Goal: Task Accomplishment & Management: Manage account settings

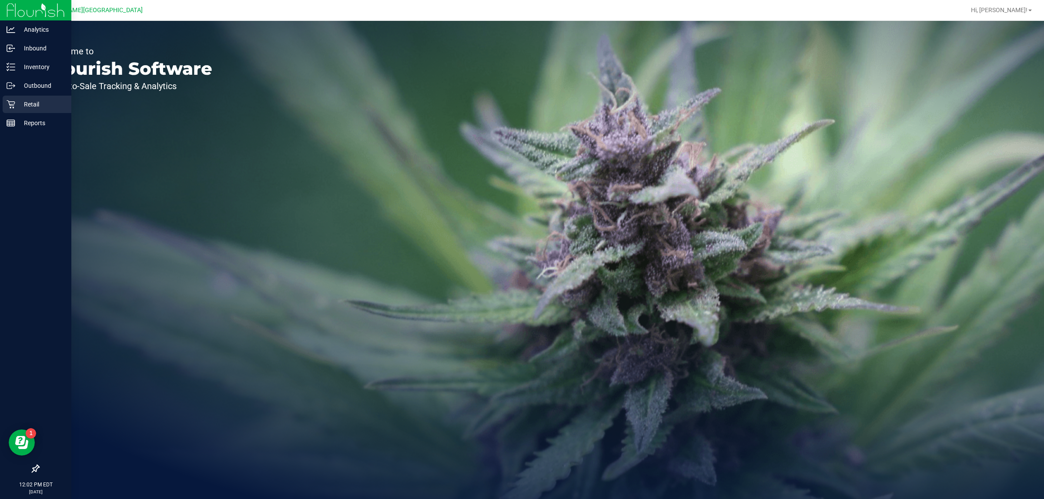
click at [21, 106] on p "Retail" at bounding box center [41, 104] width 52 height 10
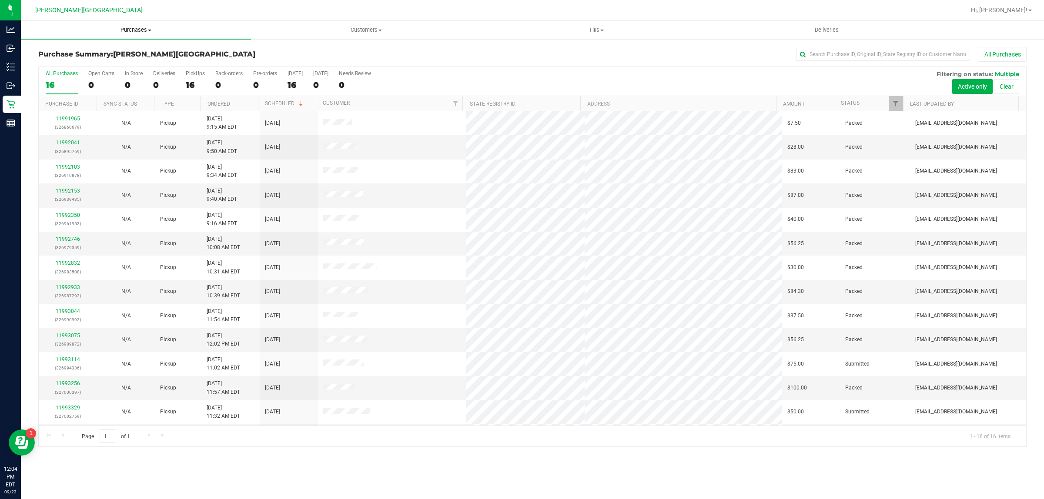
click at [142, 27] on span "Purchases" at bounding box center [136, 30] width 230 height 8
click at [90, 62] on li "Fulfillment" at bounding box center [136, 63] width 230 height 10
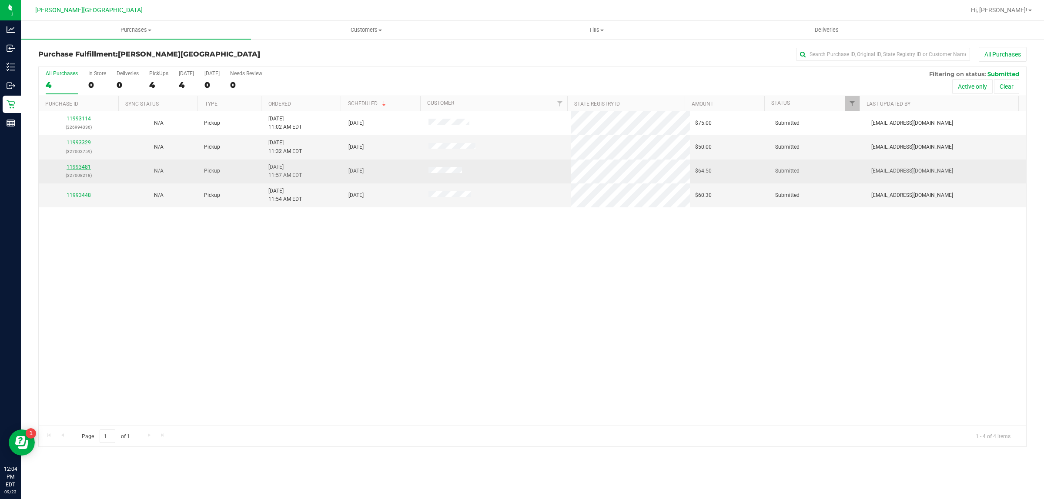
click at [84, 168] on link "11993481" at bounding box center [79, 167] width 24 height 6
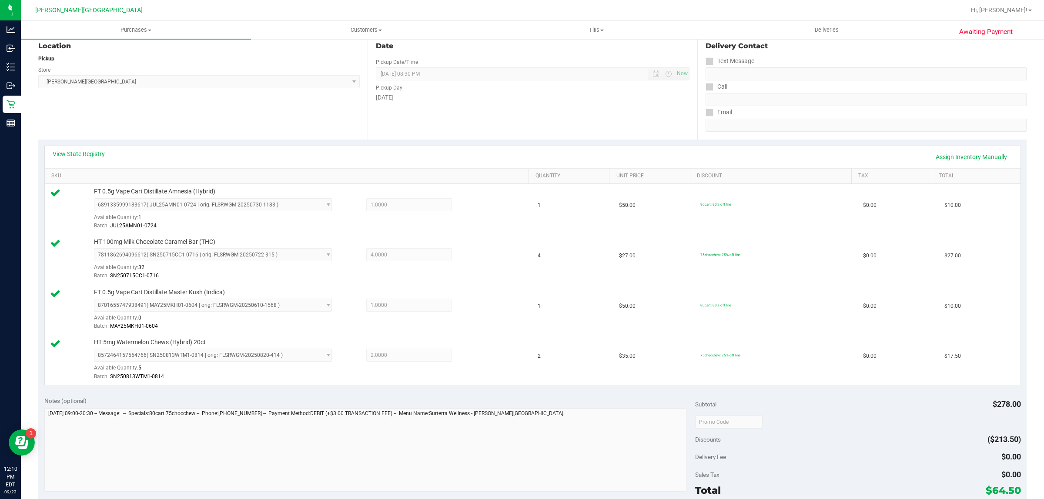
scroll to position [272, 0]
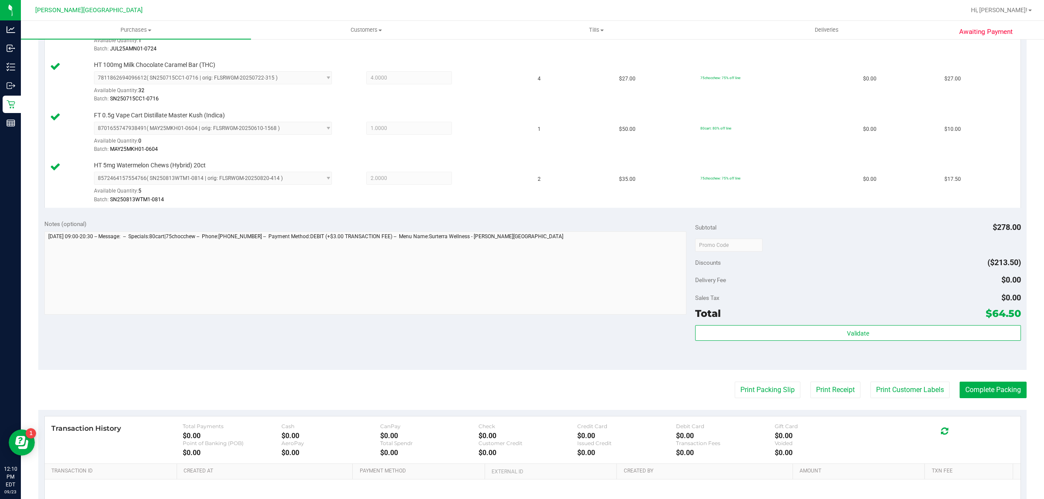
click at [781, 402] on purchase-details "Back Edit Purchase Cancel Purchase View Profile # 11993481 BioTrack ID: - Submi…" at bounding box center [532, 174] width 988 height 798
click at [779, 398] on button "Print Packing Slip" at bounding box center [767, 390] width 66 height 17
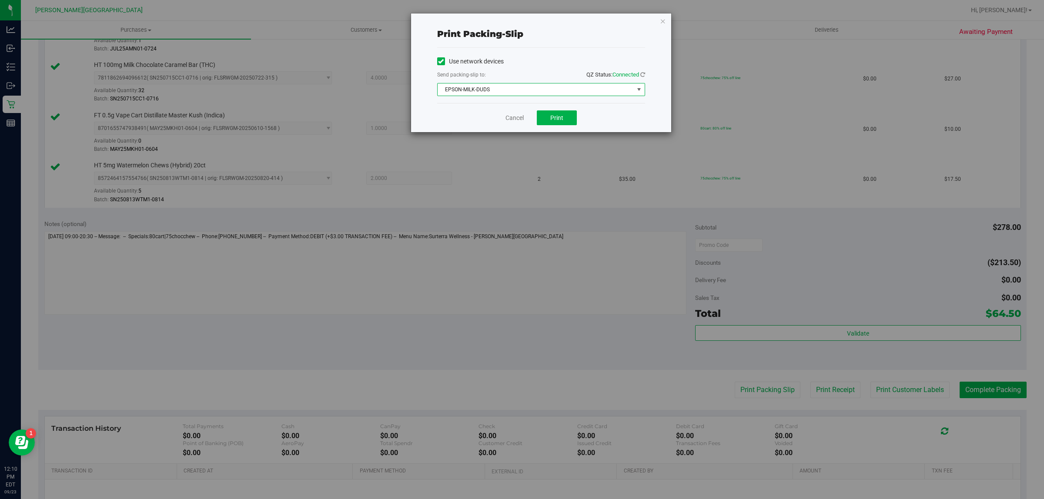
click at [566, 96] on span "EPSON-MILK-DUDS" at bounding box center [541, 89] width 208 height 13
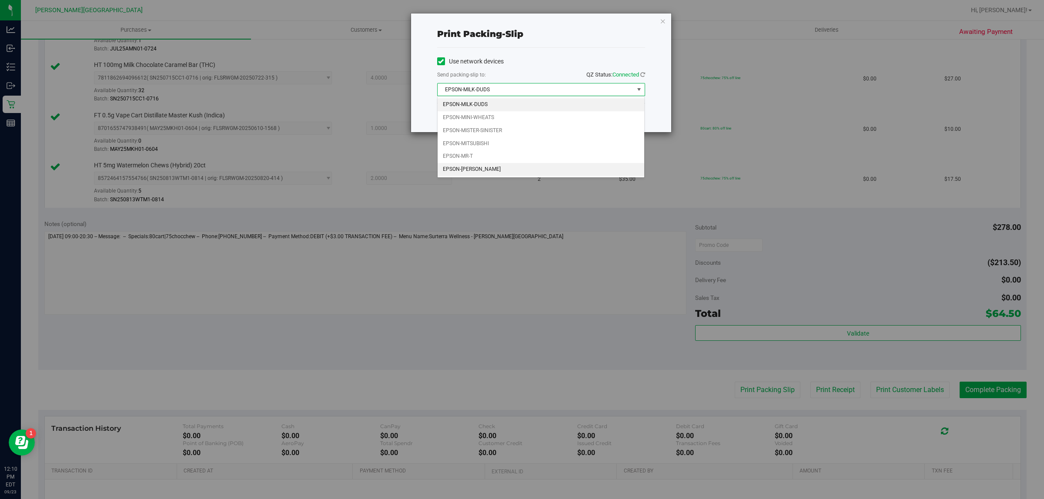
click at [531, 166] on li "EPSON-[PERSON_NAME]" at bounding box center [540, 169] width 207 height 13
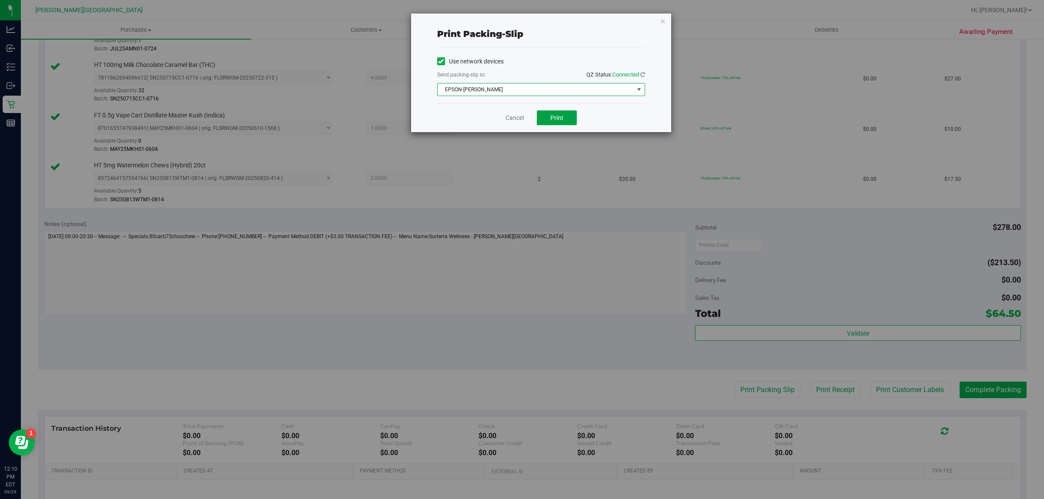
click at [557, 125] on button "Print" at bounding box center [557, 117] width 40 height 15
click at [659, 20] on div "Print packing-slip Use network devices Send packing-slip to: QZ Status: Connect…" at bounding box center [541, 72] width 260 height 119
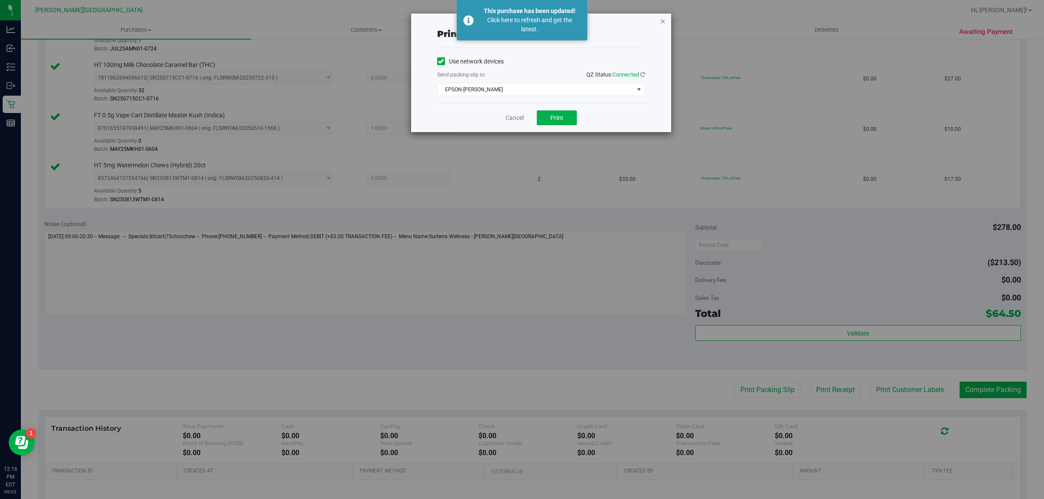
click at [662, 20] on icon "button" at bounding box center [663, 21] width 6 height 10
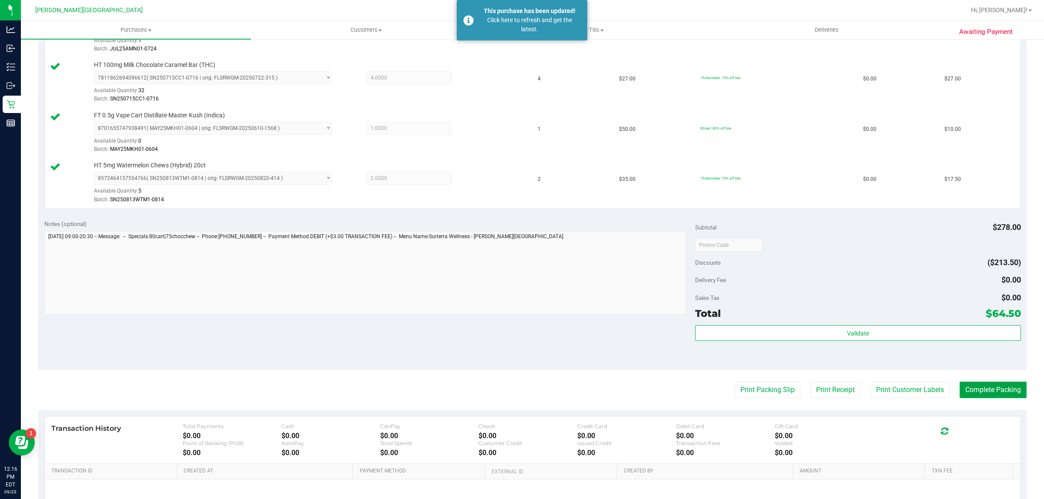
click at [992, 398] on button "Complete Packing" at bounding box center [992, 390] width 67 height 17
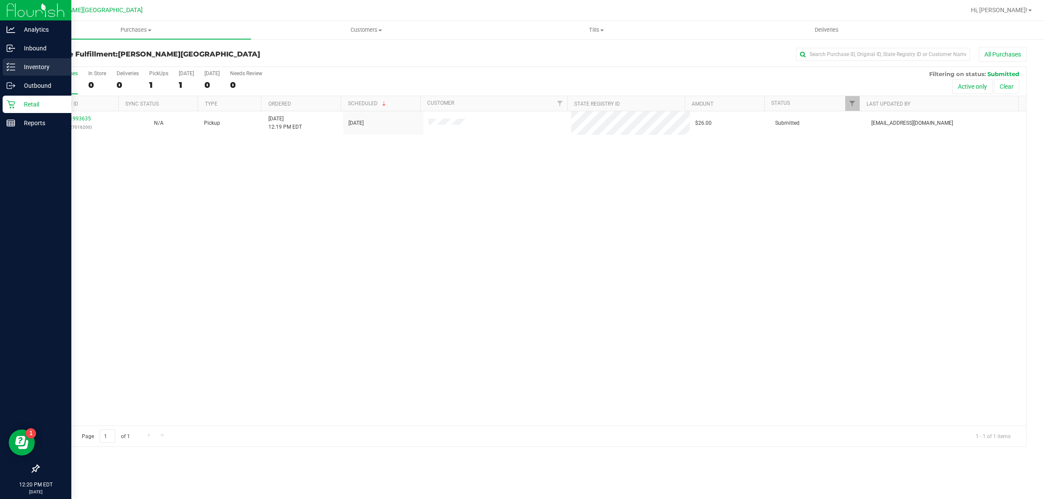
click at [23, 65] on p "Inventory" at bounding box center [41, 67] width 52 height 10
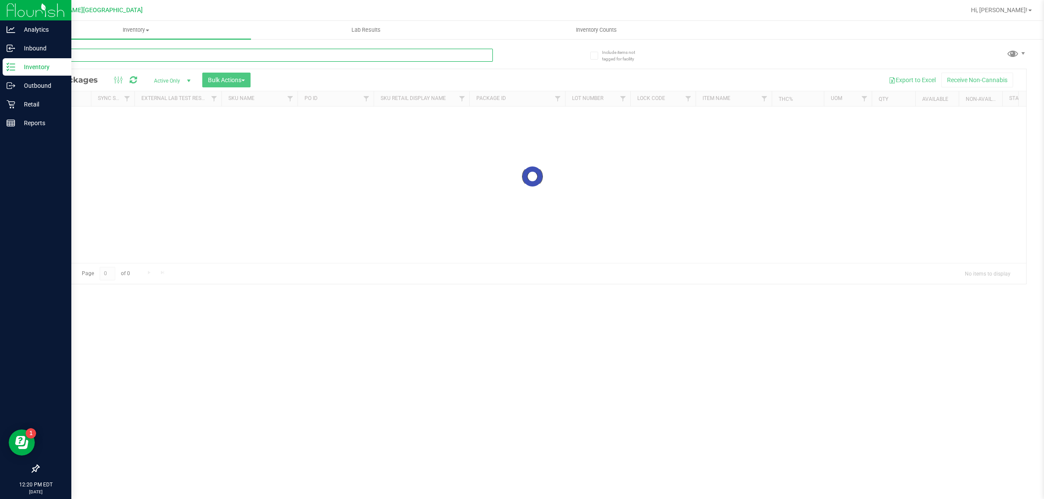
click at [174, 57] on div "Inventory All packages All inventory Waste log Create inventory Lab Results Inv…" at bounding box center [532, 260] width 1023 height 478
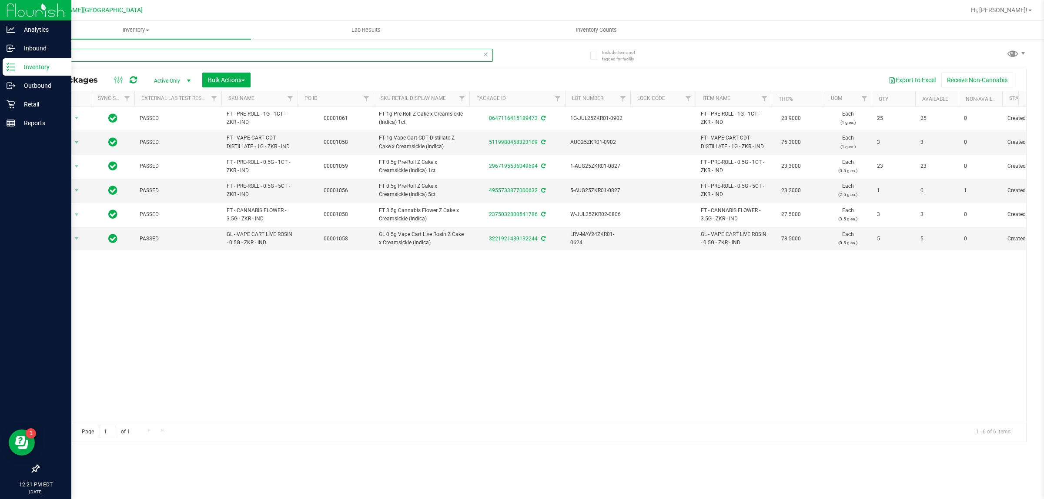
type input "z"
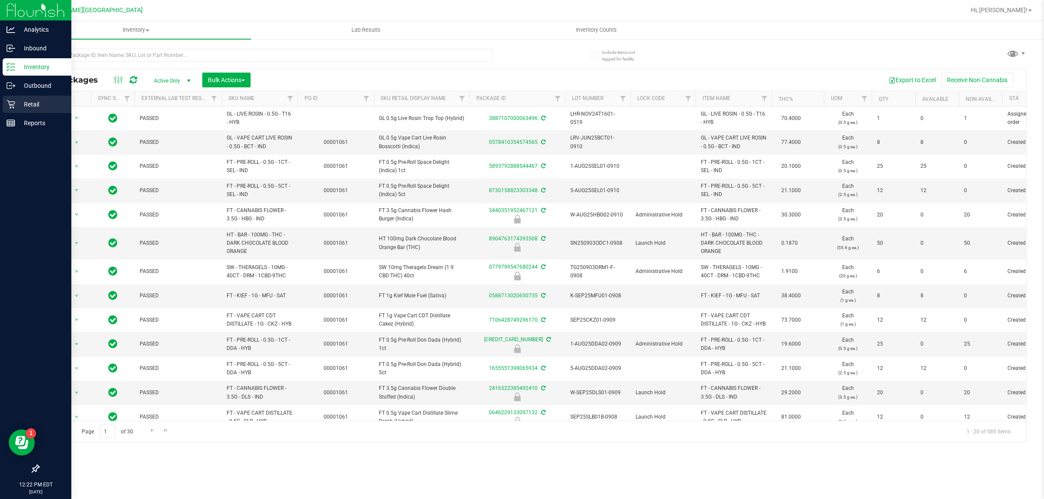
click at [42, 101] on p "Retail" at bounding box center [41, 104] width 52 height 10
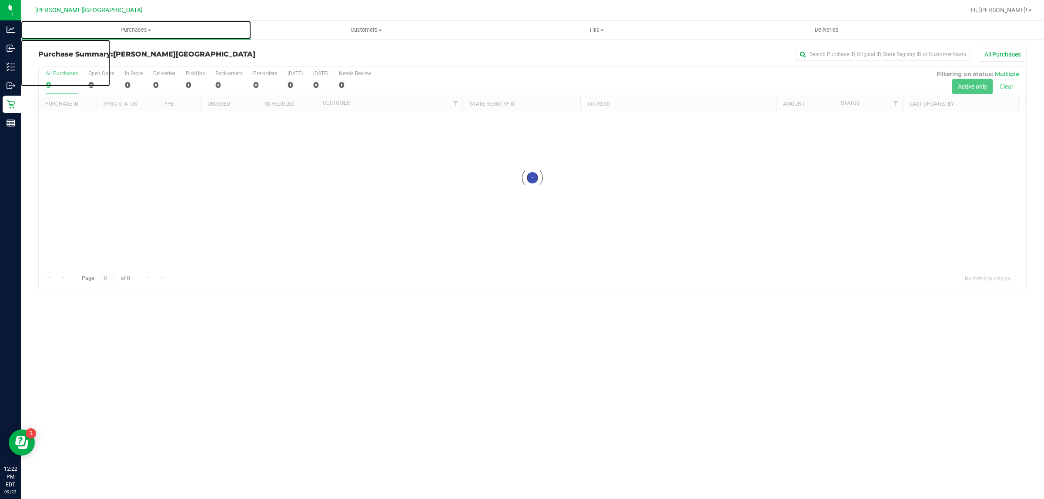
click at [135, 31] on span "Purchases" at bounding box center [136, 30] width 230 height 8
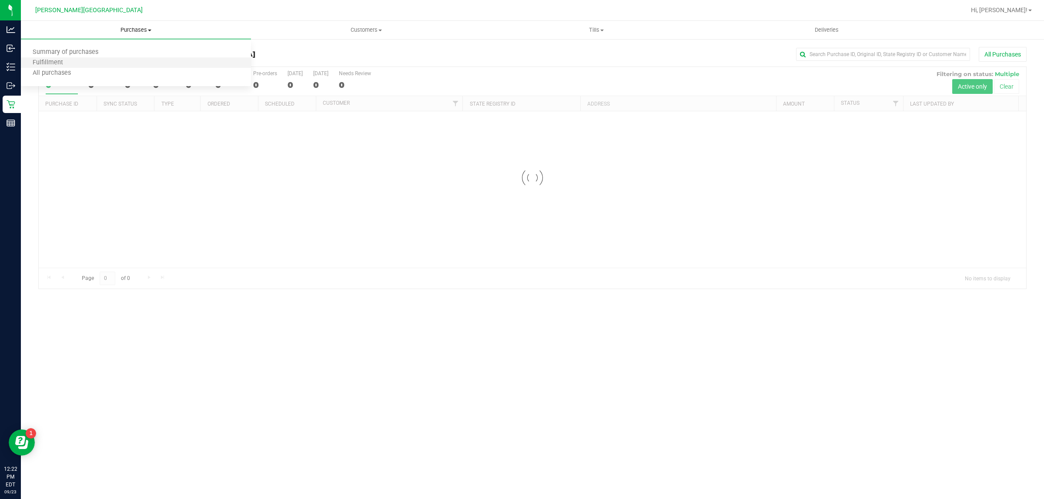
click at [105, 59] on li "Fulfillment" at bounding box center [136, 63] width 230 height 10
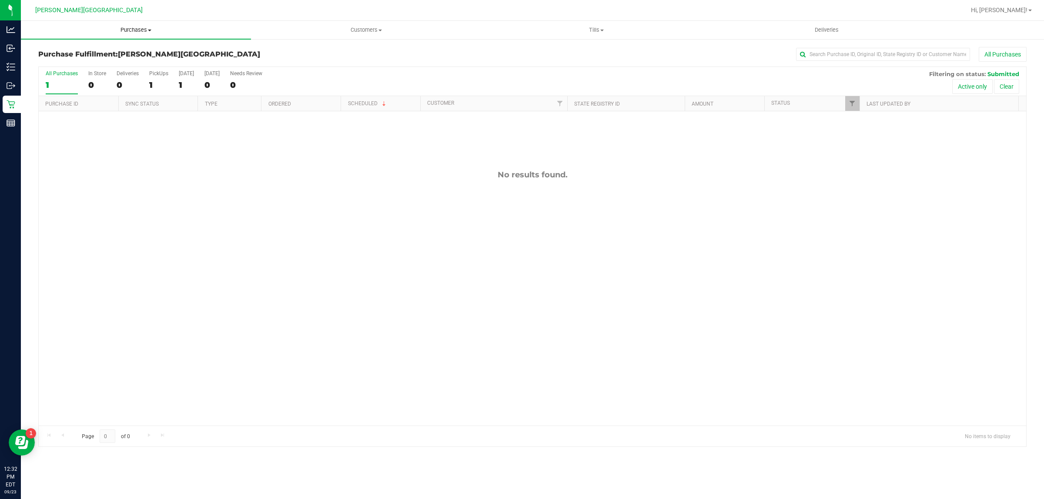
click at [144, 29] on span "Purchases" at bounding box center [136, 30] width 230 height 8
click at [92, 60] on li "Fulfillment" at bounding box center [136, 63] width 230 height 10
click at [151, 30] on span at bounding box center [149, 31] width 3 height 2
click at [107, 61] on li "Fulfillment" at bounding box center [136, 63] width 230 height 10
